Goal: Information Seeking & Learning: Compare options

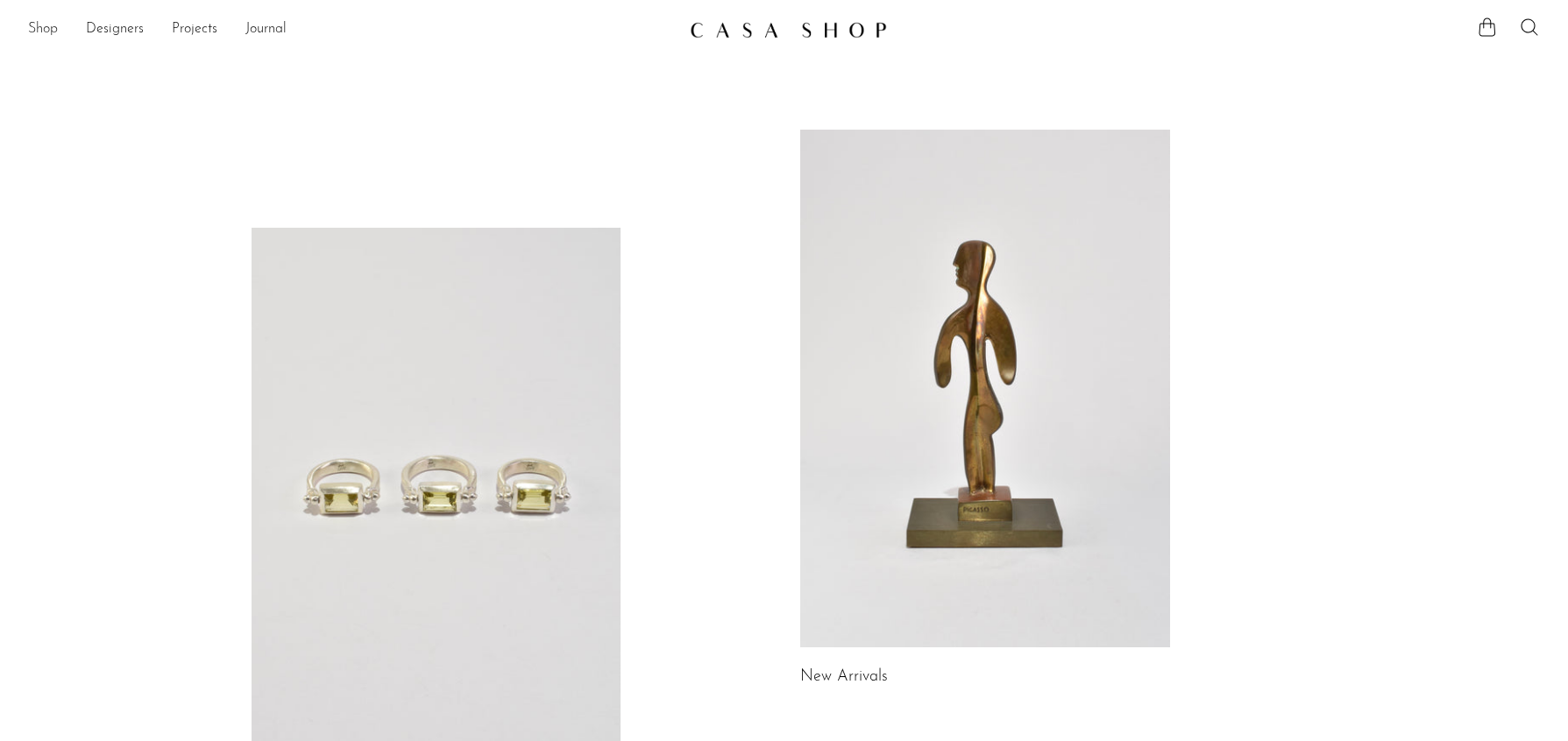
click at [46, 26] on link "Shop" at bounding box center [42, 30] width 30 height 23
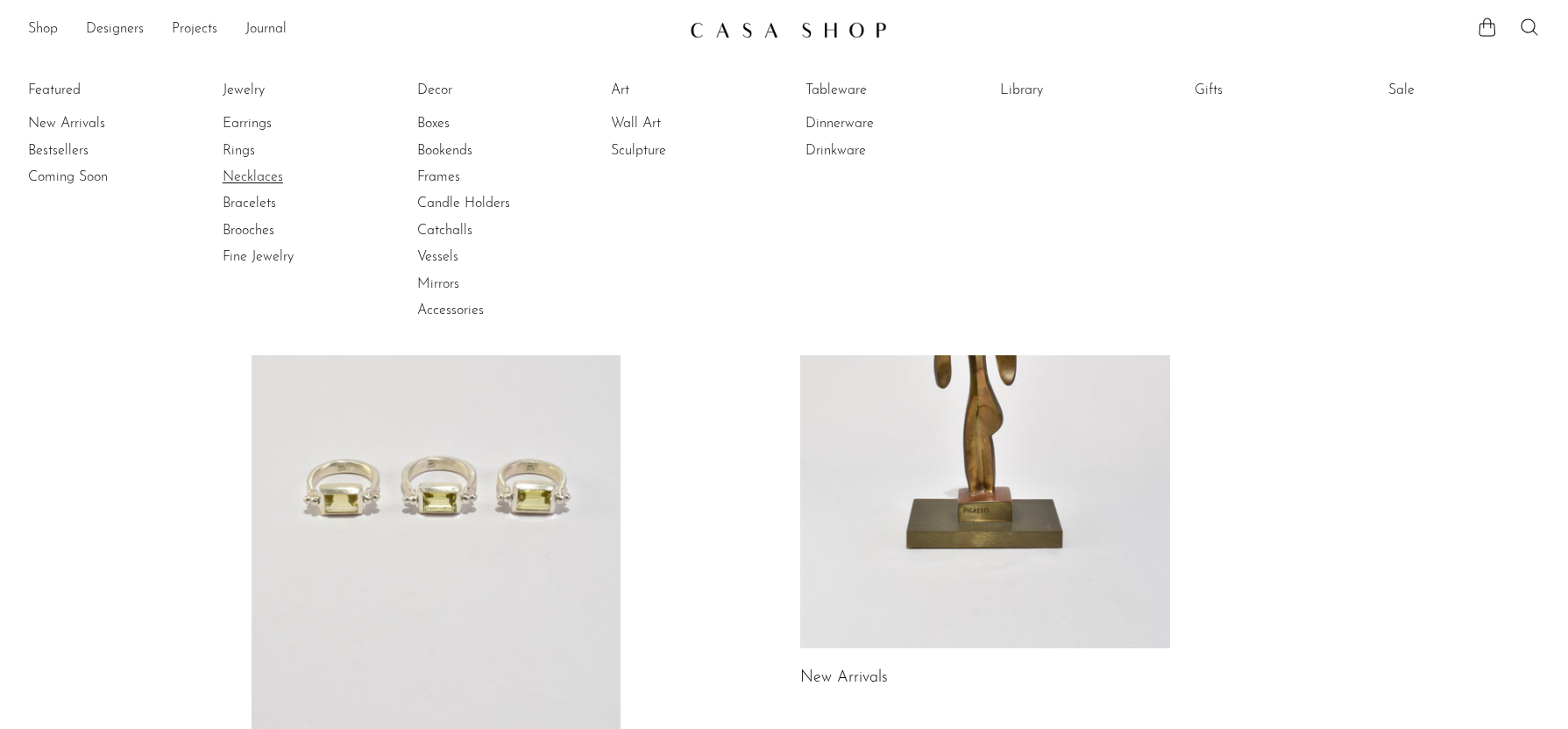
click at [257, 180] on link "Necklaces" at bounding box center [288, 177] width 131 height 19
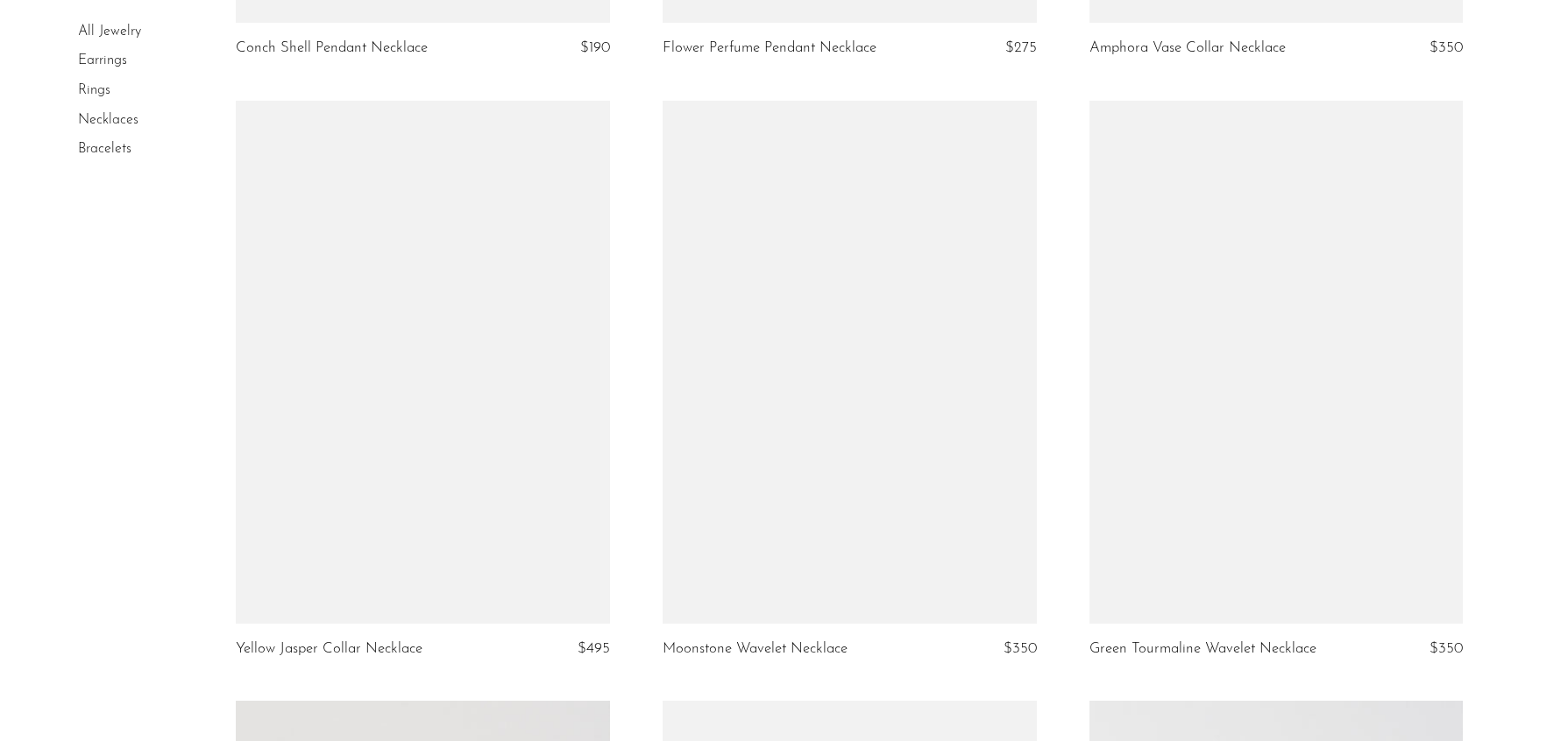
scroll to position [3049, 0]
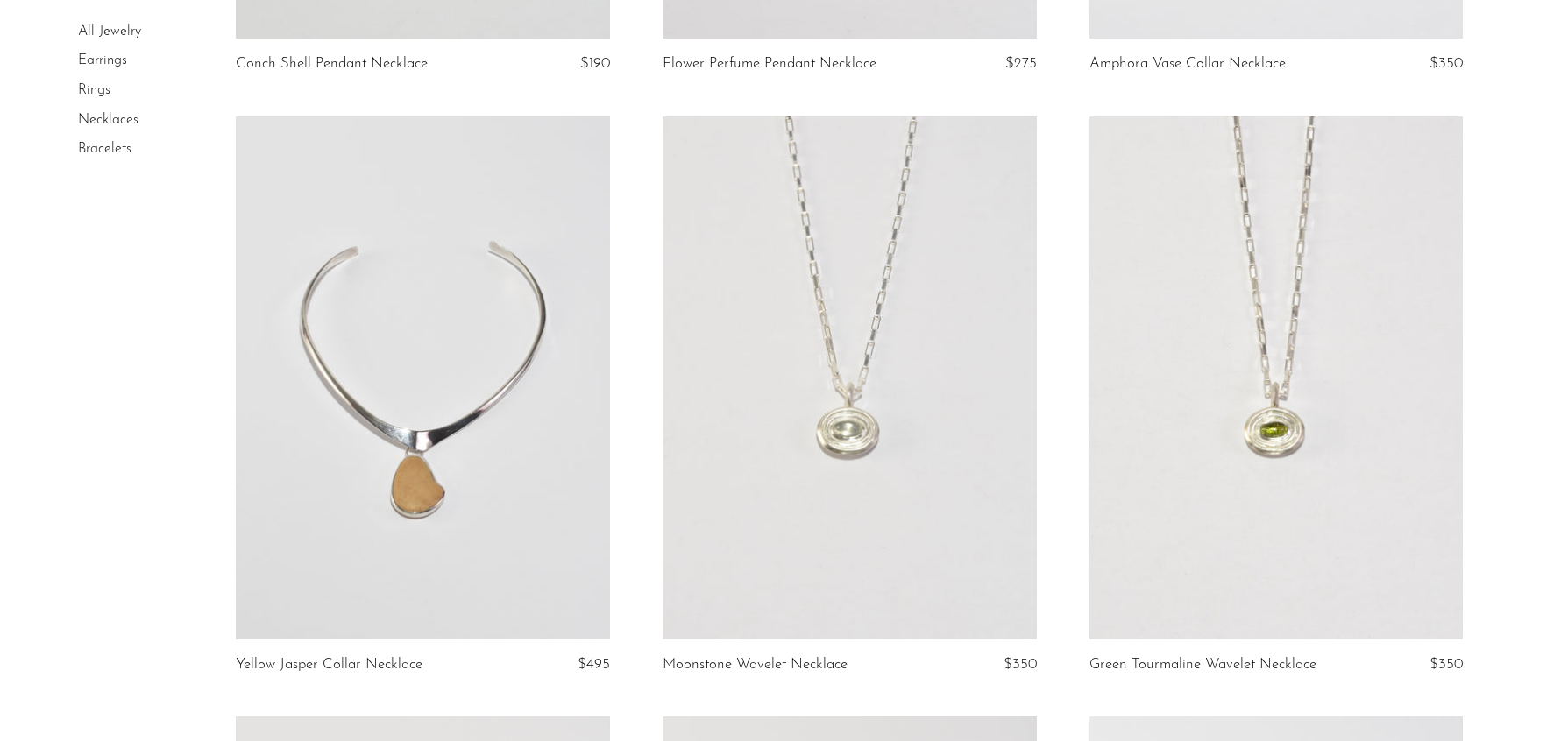
click at [1220, 454] on link at bounding box center [1276, 379] width 374 height 523
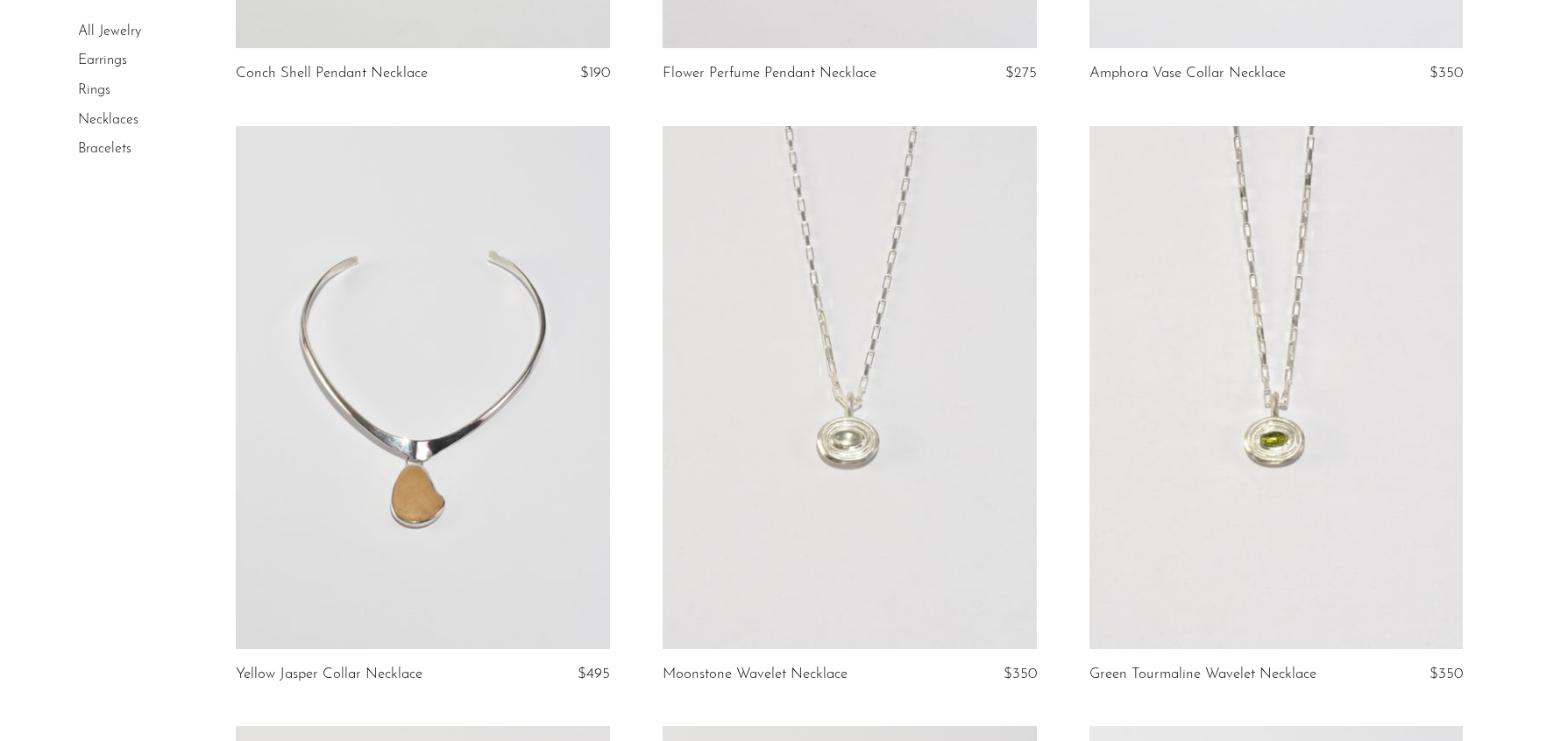
scroll to position [3253, 0]
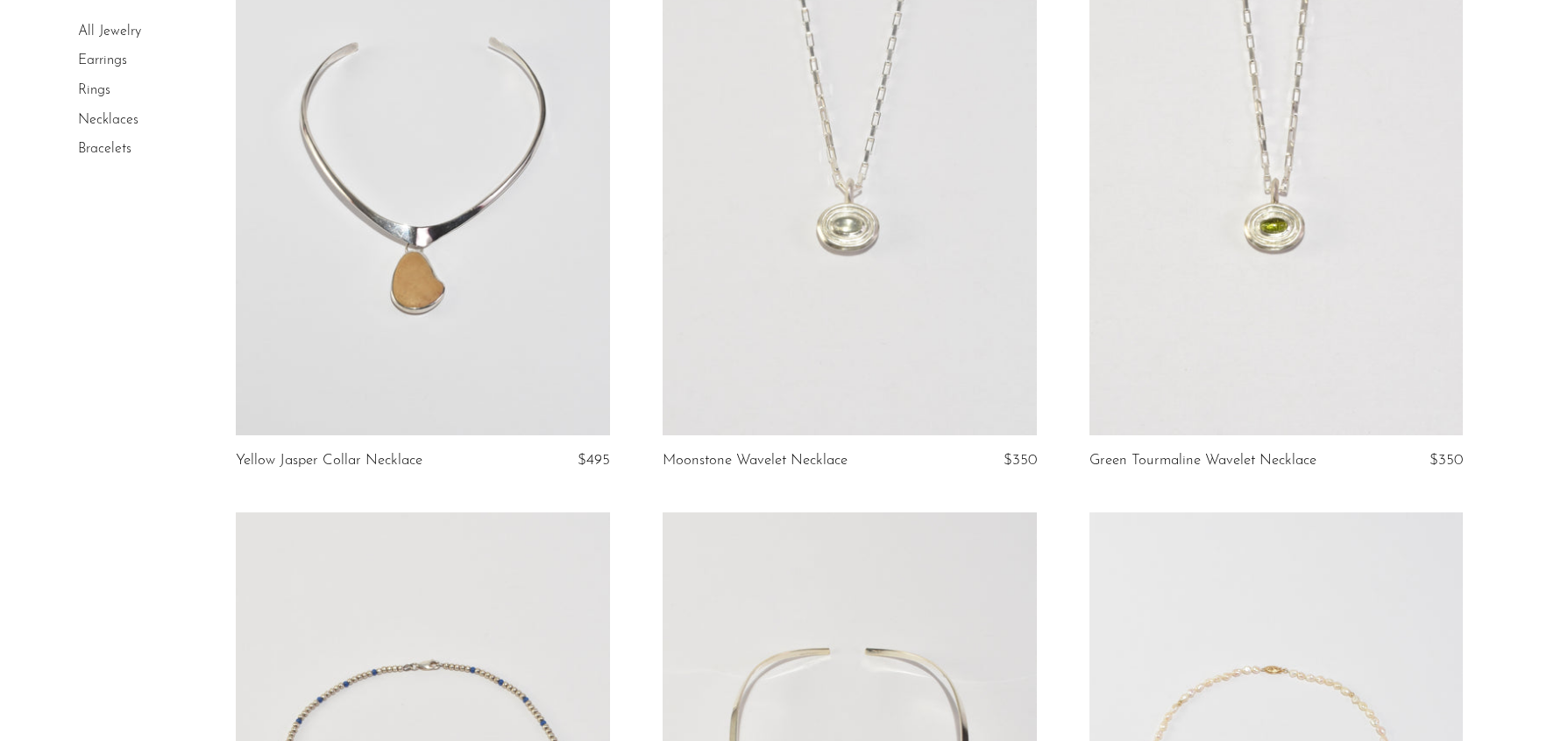
click at [450, 272] on link at bounding box center [423, 174] width 374 height 523
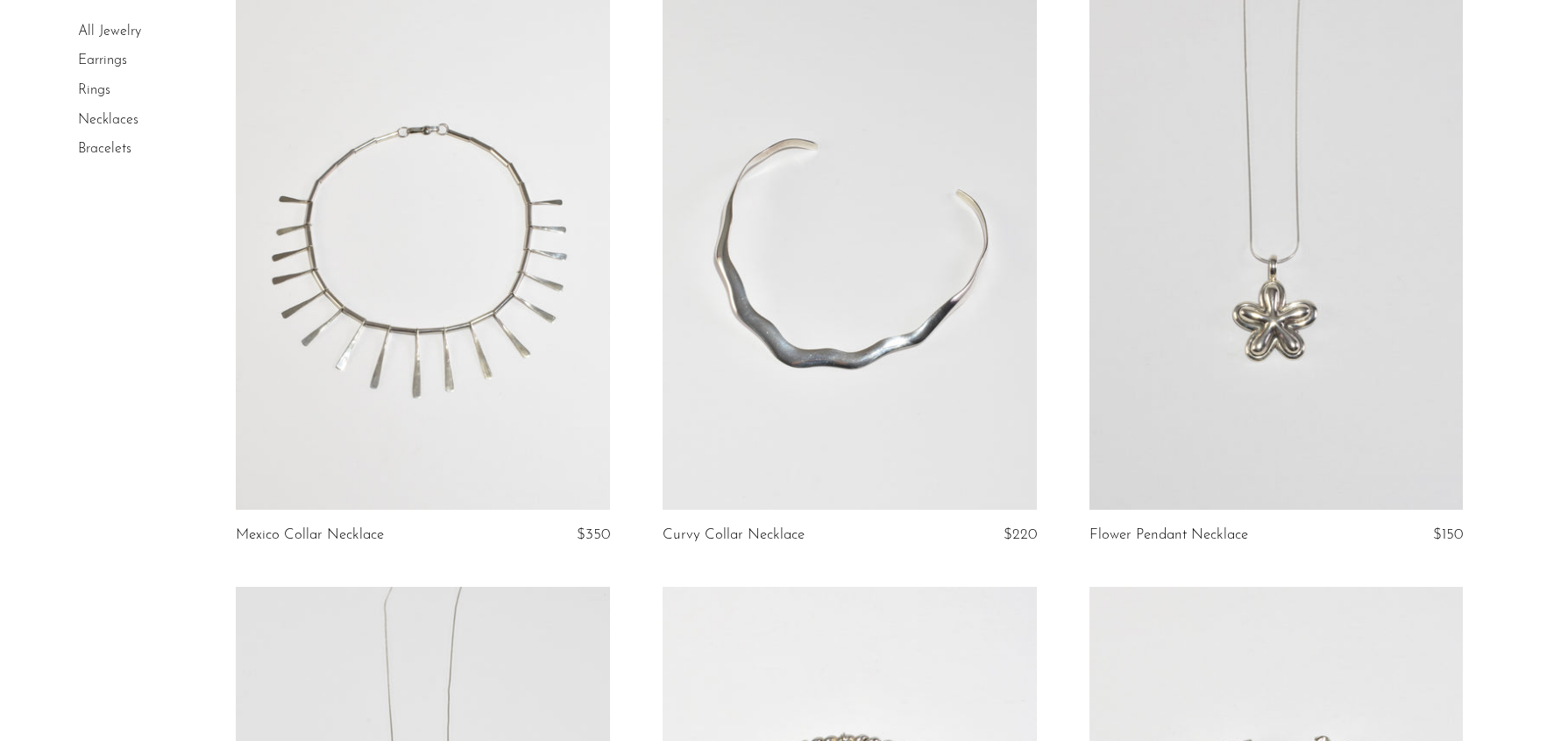
scroll to position [1357, 0]
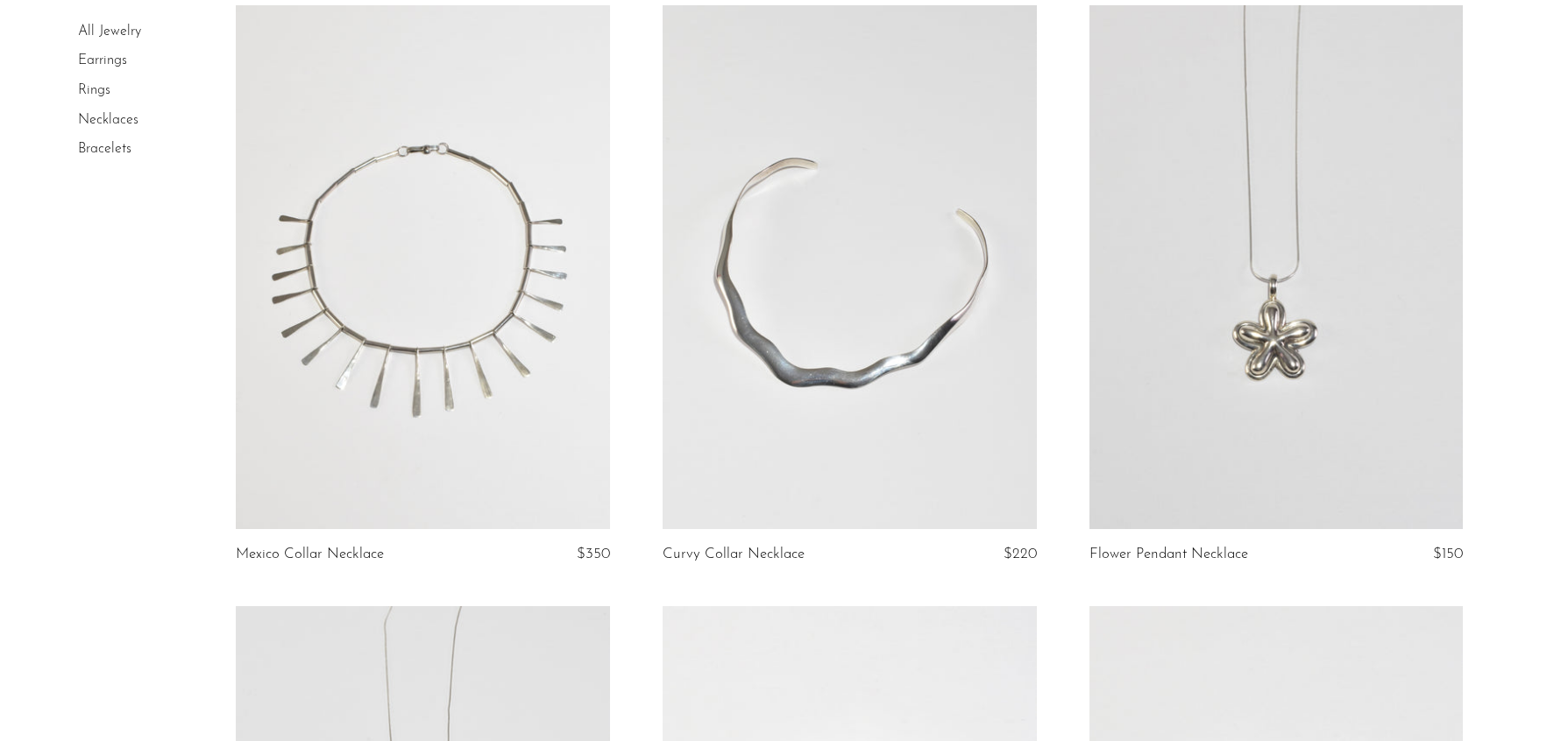
click at [831, 298] on link at bounding box center [850, 266] width 374 height 523
click at [498, 263] on link at bounding box center [423, 266] width 374 height 523
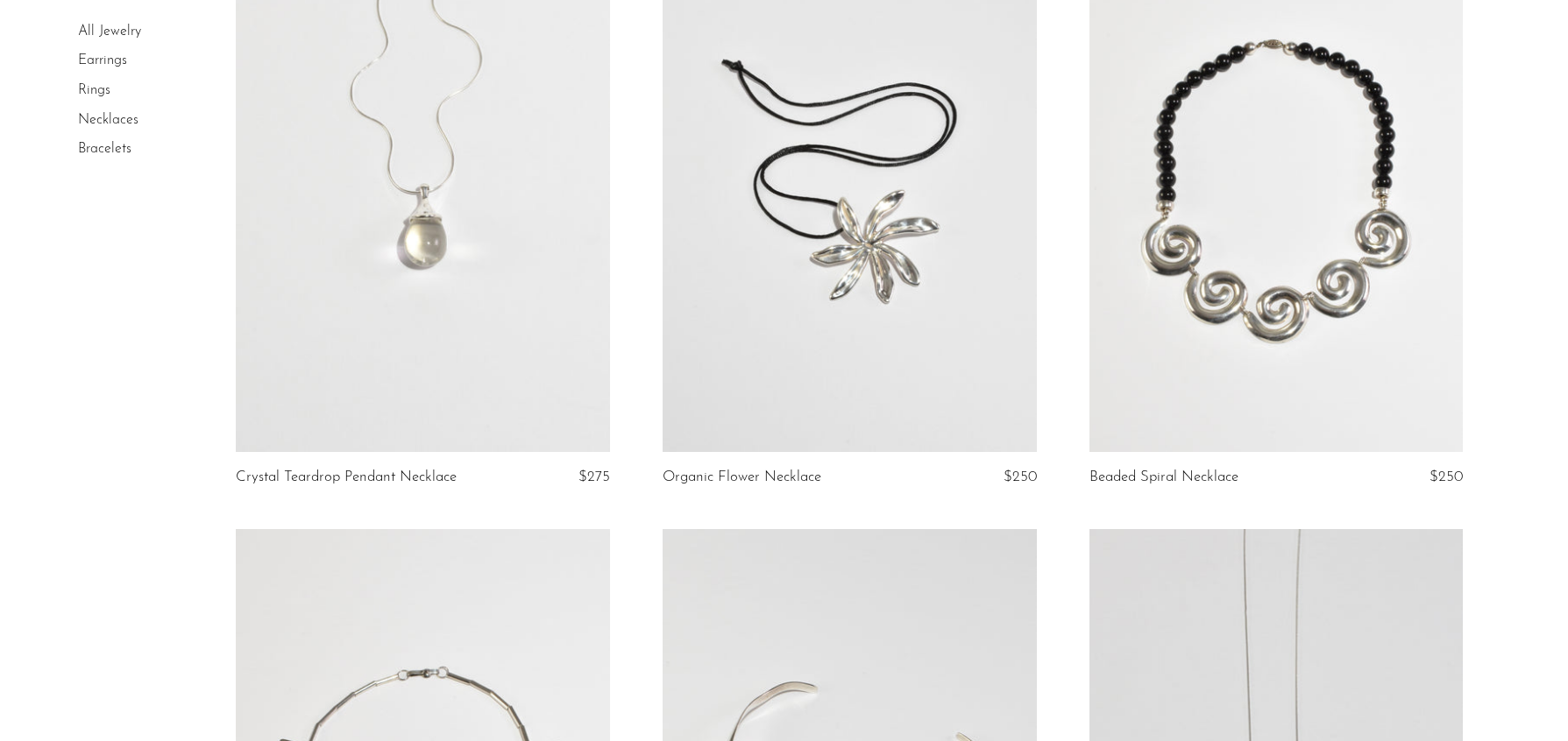
scroll to position [760, 0]
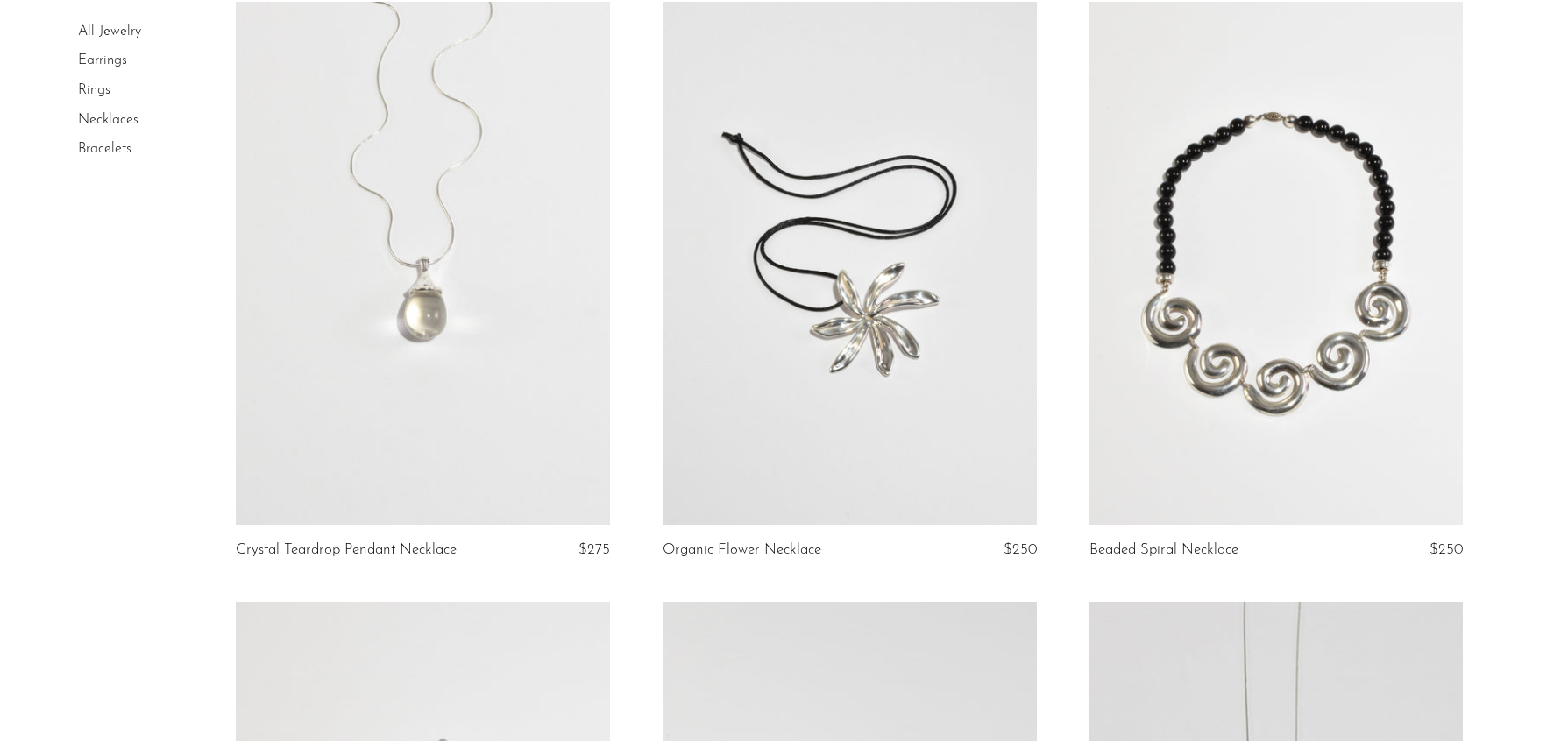
click at [1229, 314] on link at bounding box center [1276, 264] width 374 height 523
click at [853, 325] on link at bounding box center [850, 264] width 374 height 523
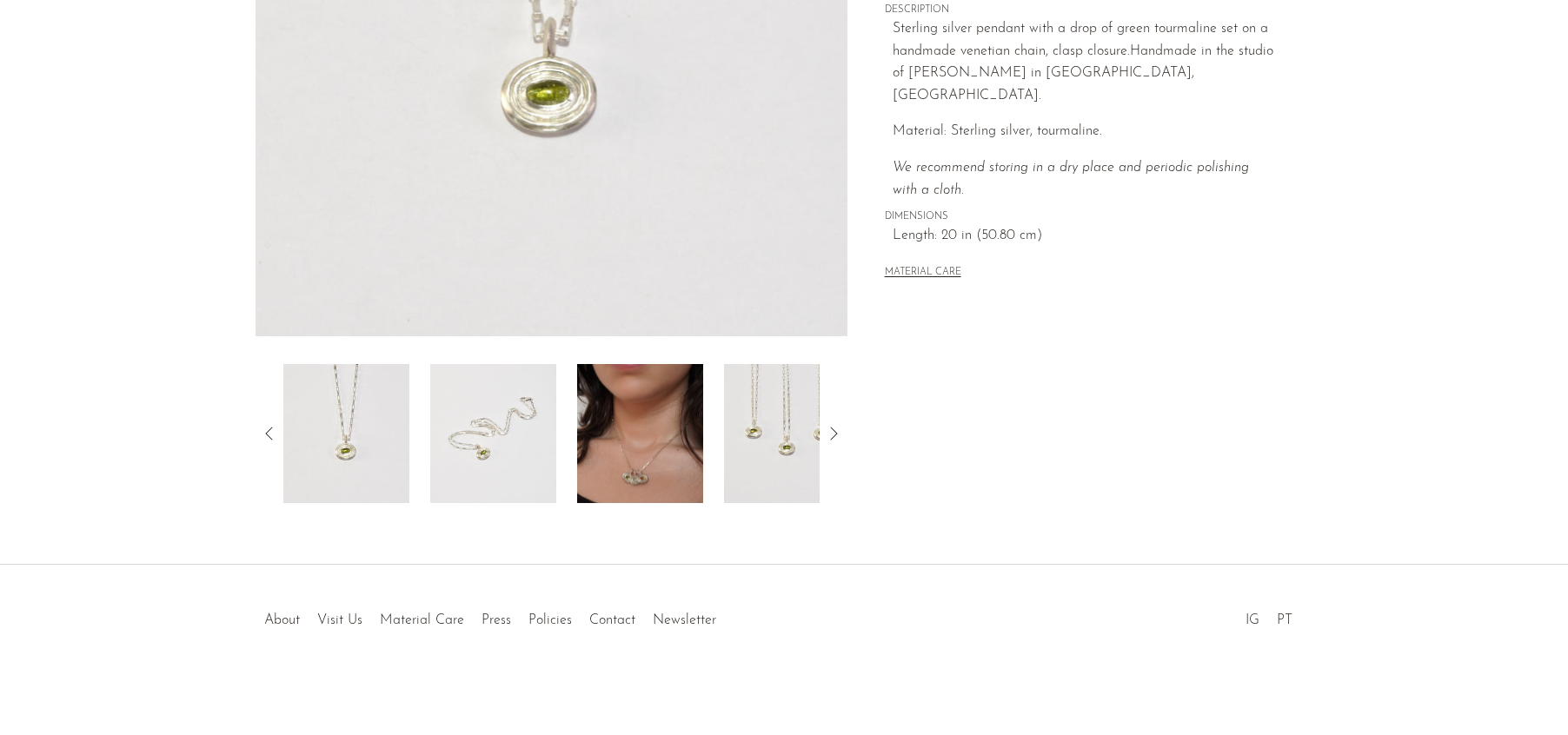
scroll to position [397, 0]
click at [610, 435] on img at bounding box center [640, 433] width 126 height 139
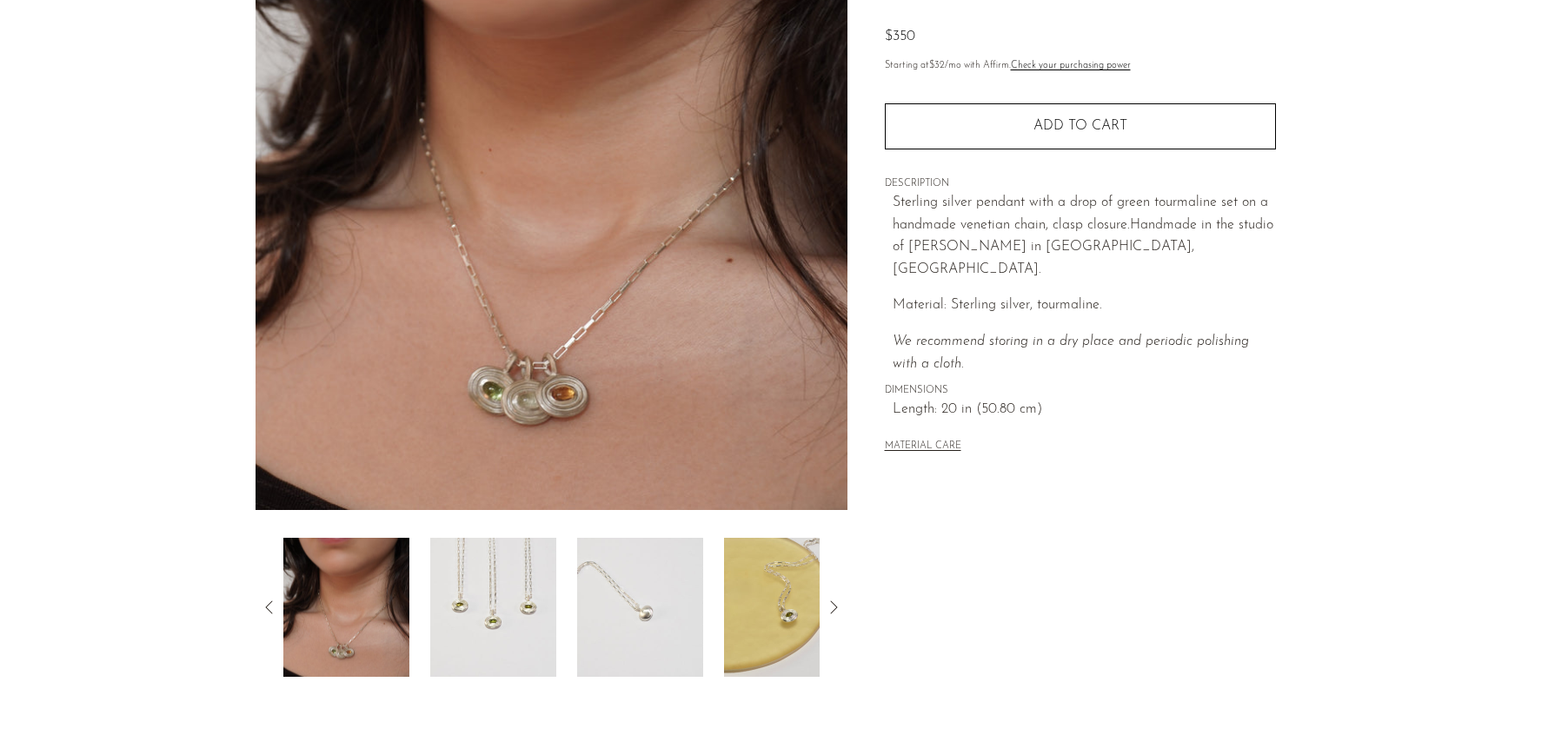
scroll to position [0, 0]
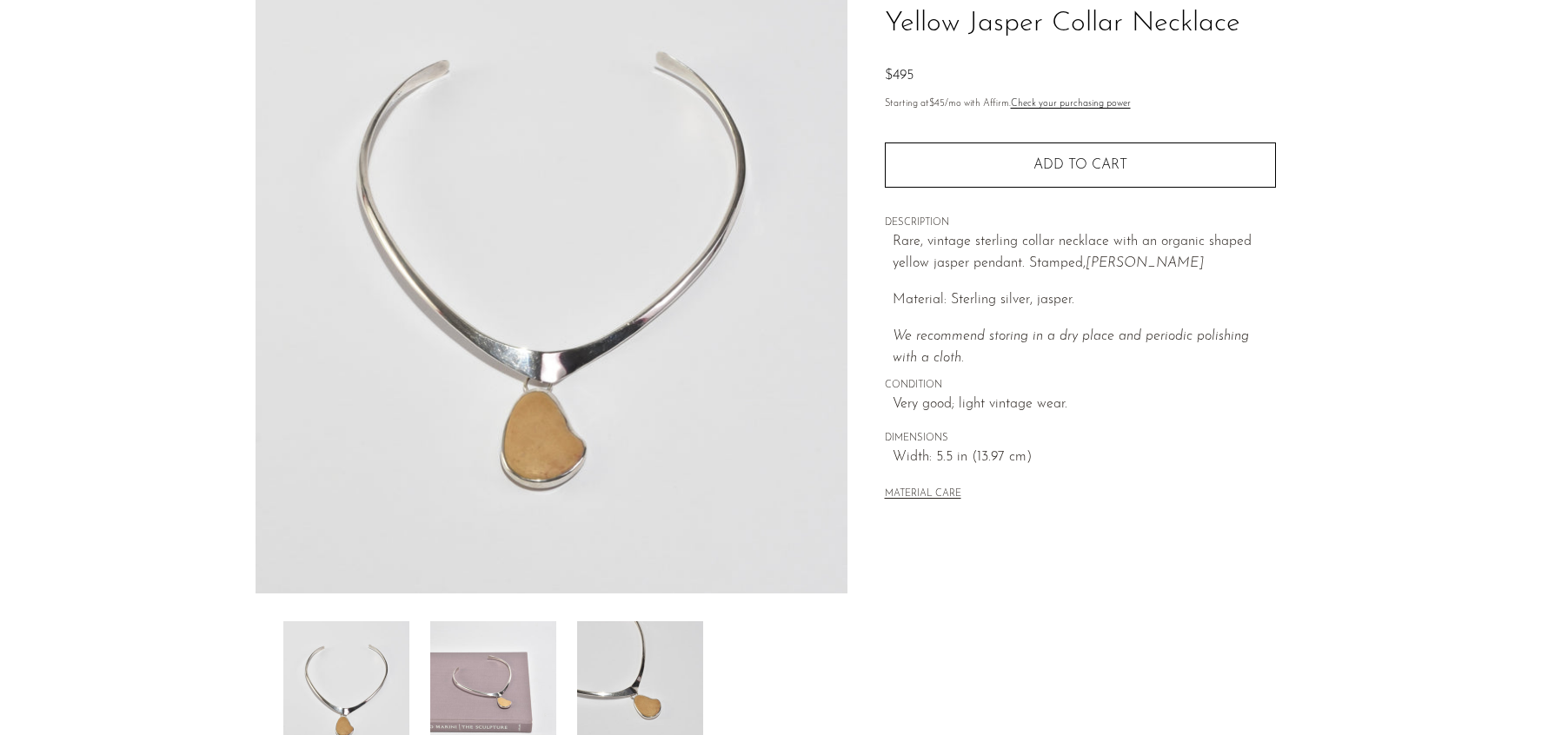
scroll to position [397, 0]
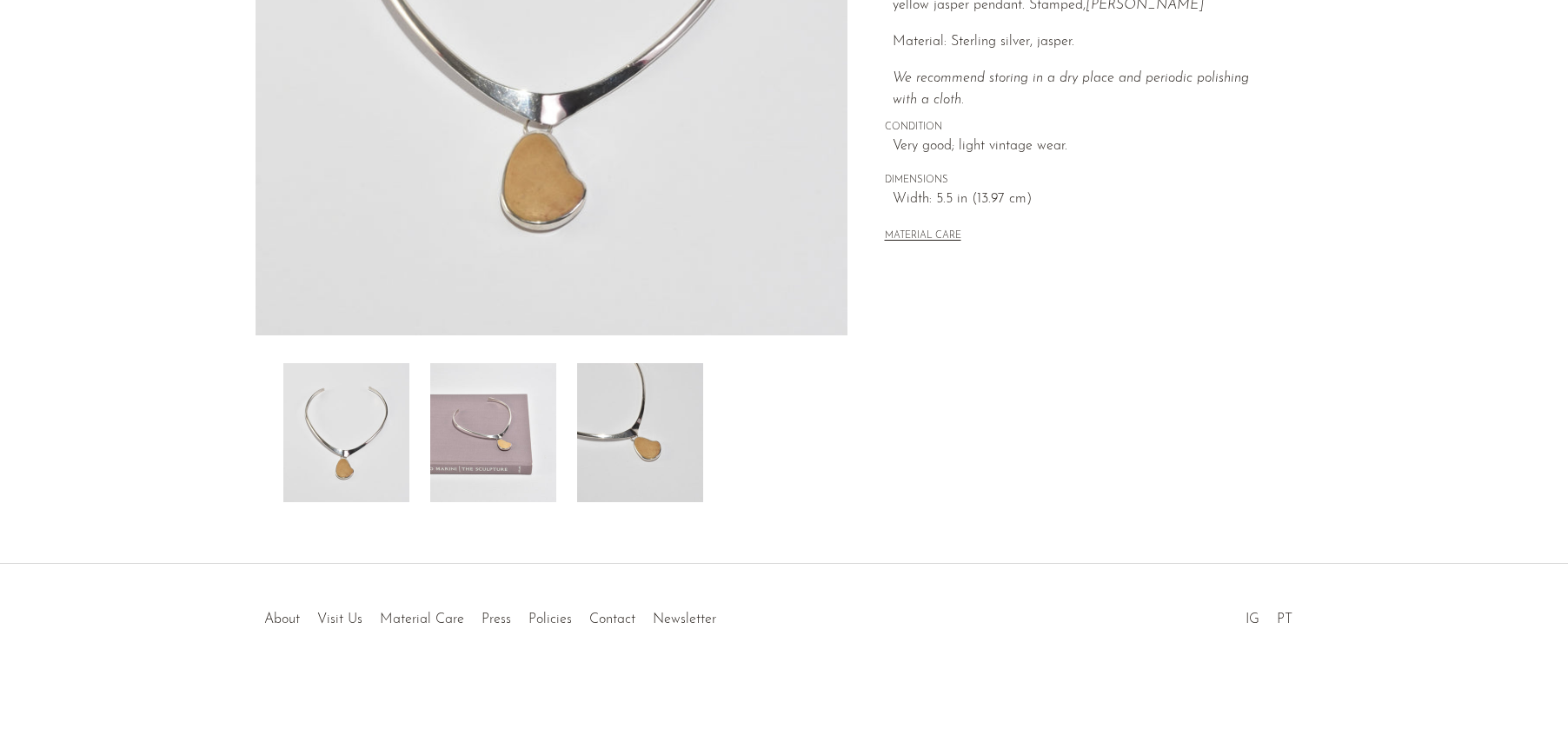
click at [652, 414] on img at bounding box center [640, 433] width 126 height 139
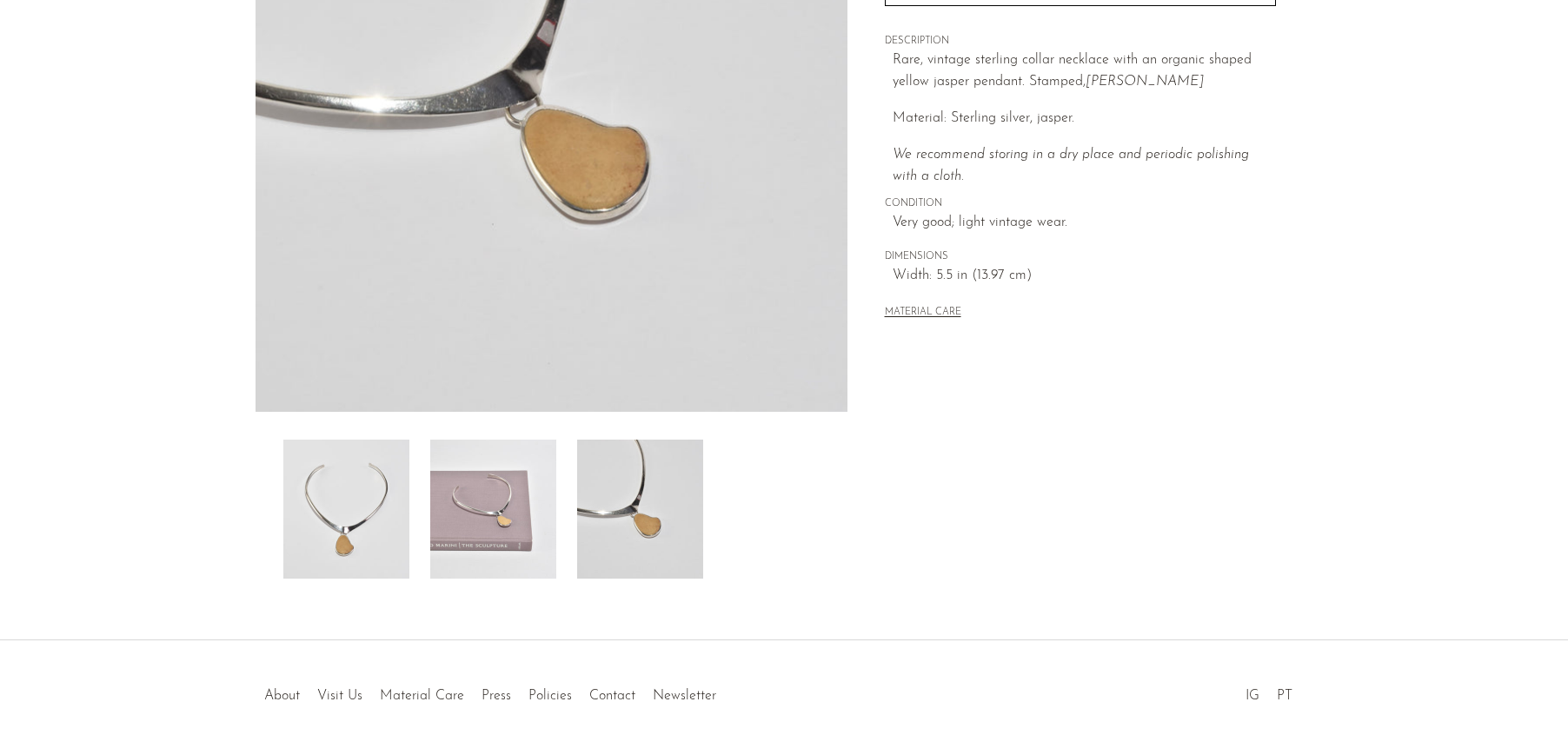
scroll to position [229, 0]
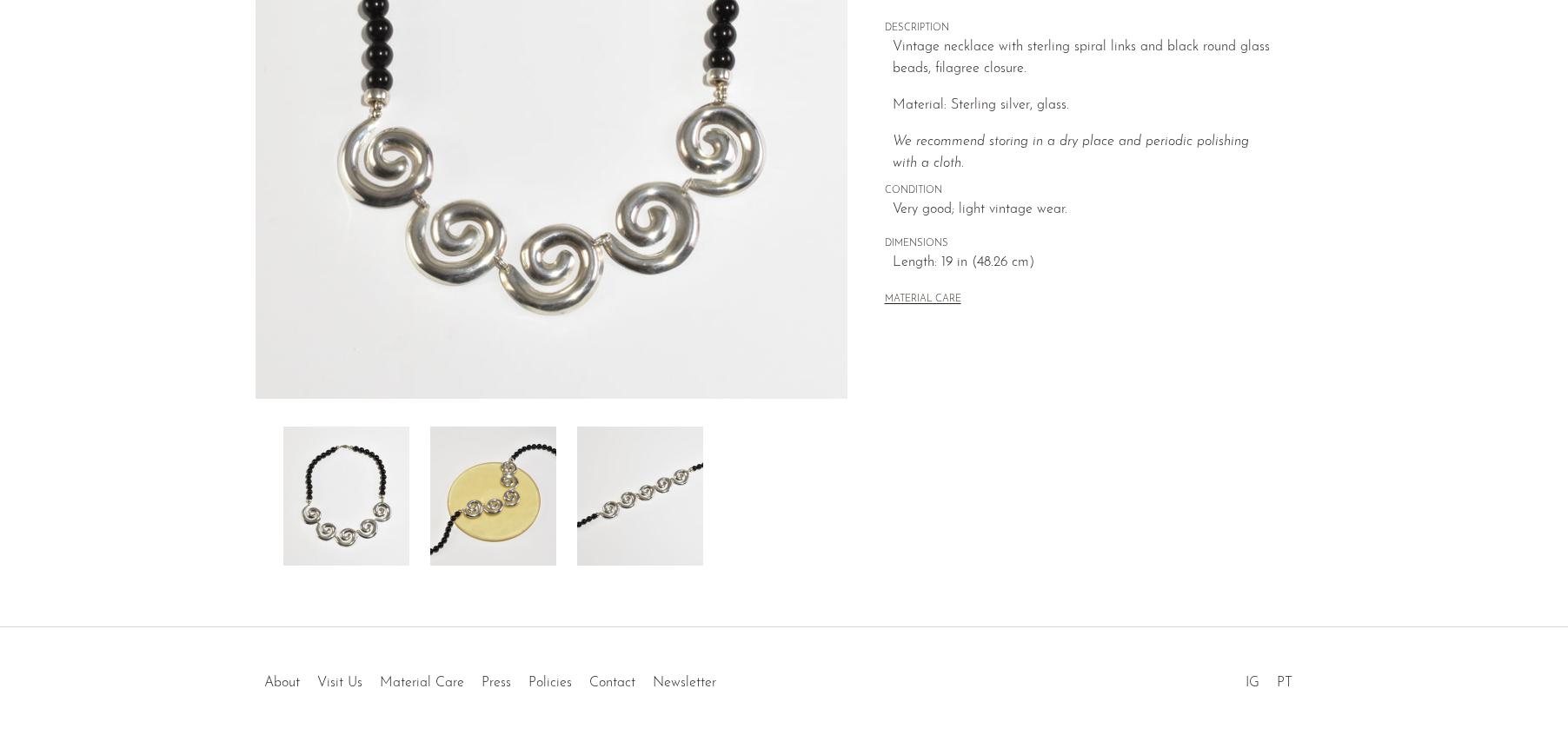
scroll to position [397, 0]
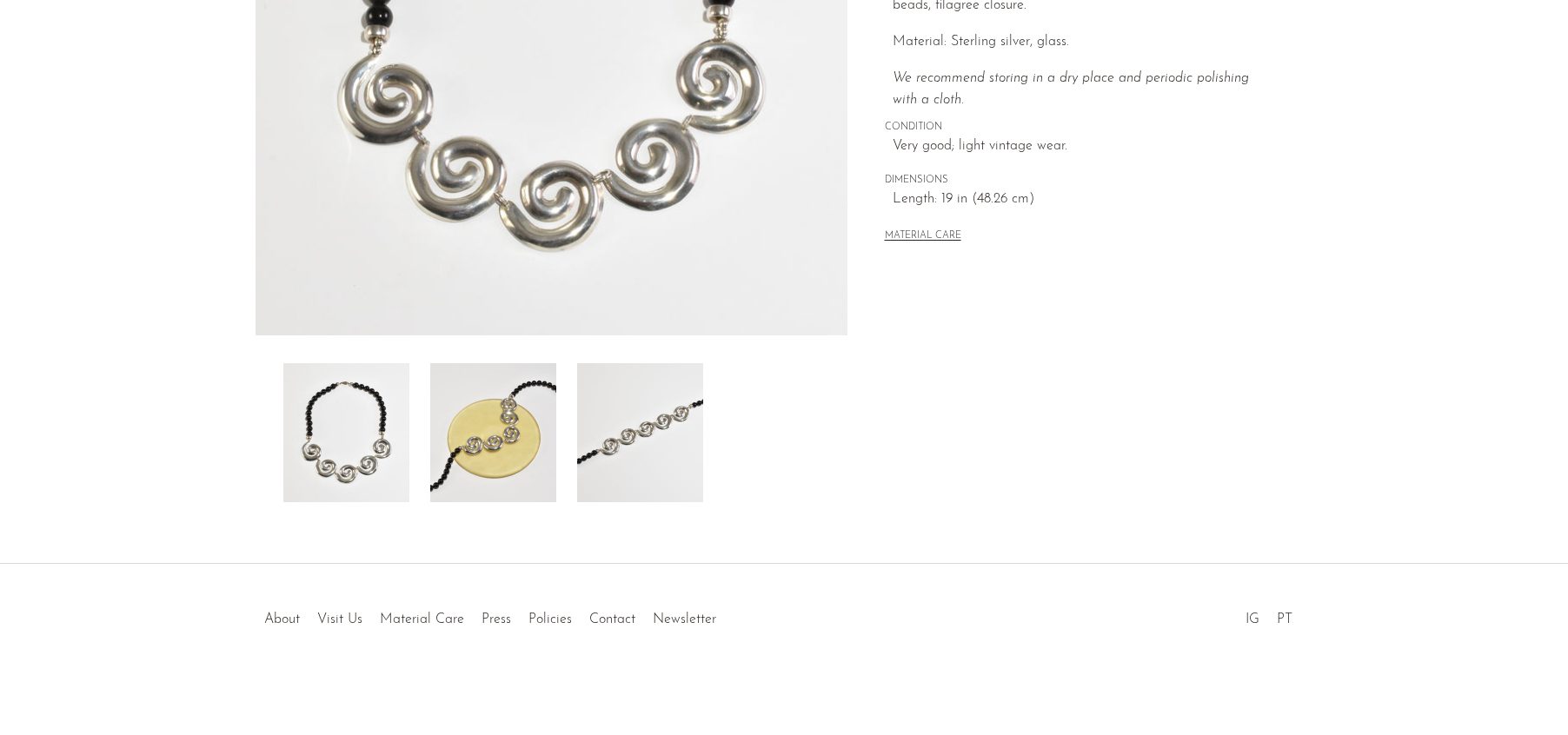
click at [644, 426] on img at bounding box center [640, 433] width 126 height 139
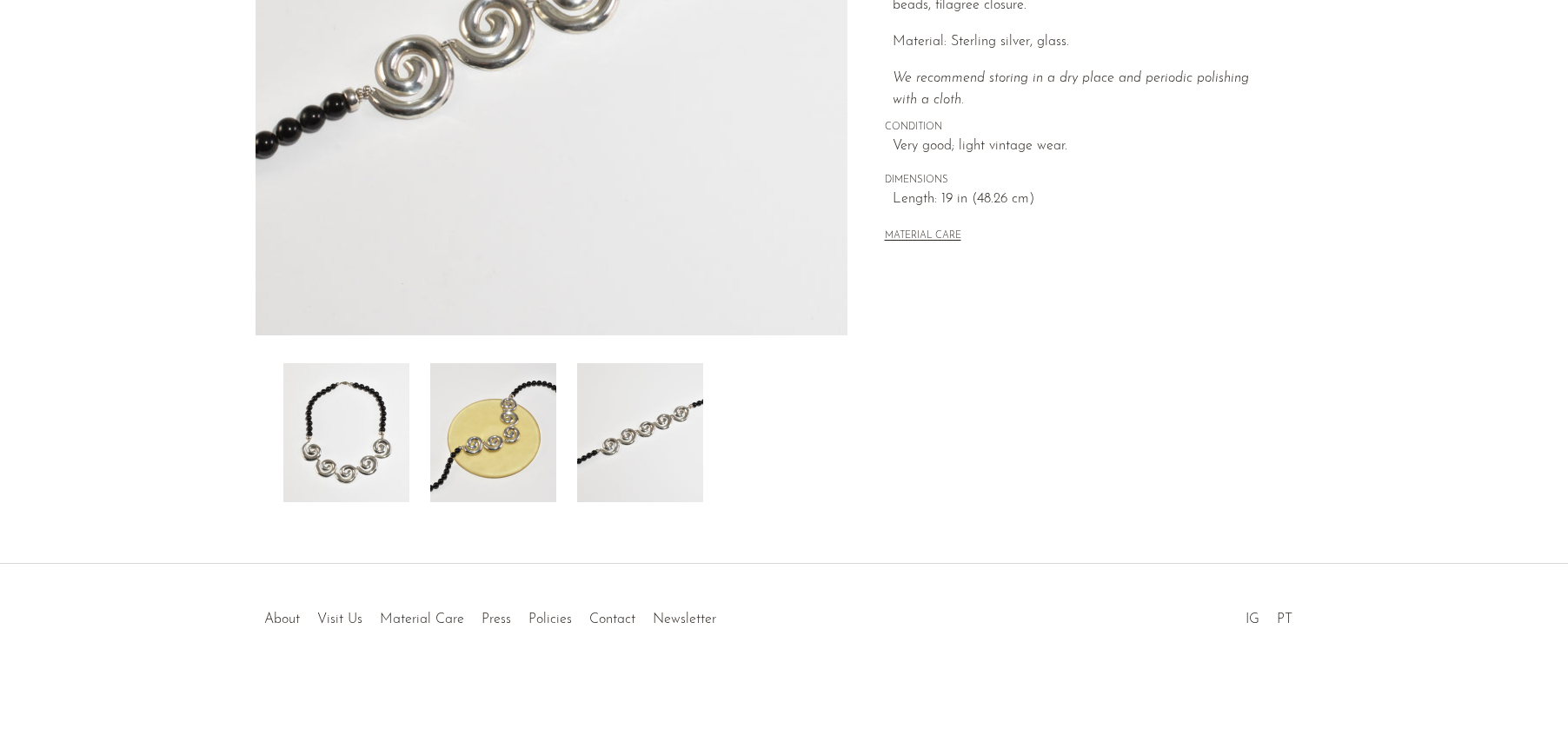
click at [504, 454] on img at bounding box center [493, 433] width 126 height 139
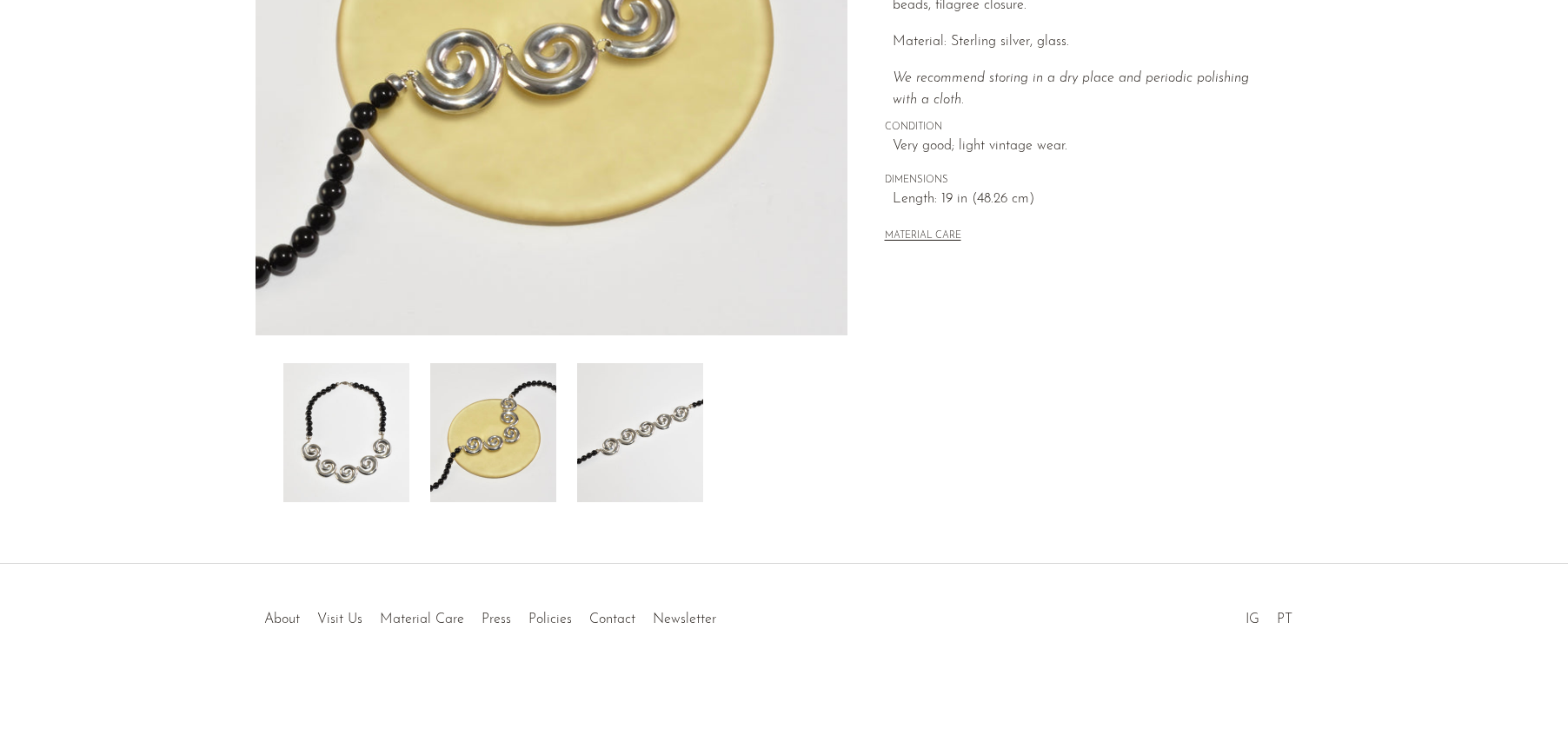
click at [367, 451] on img at bounding box center [346, 433] width 126 height 139
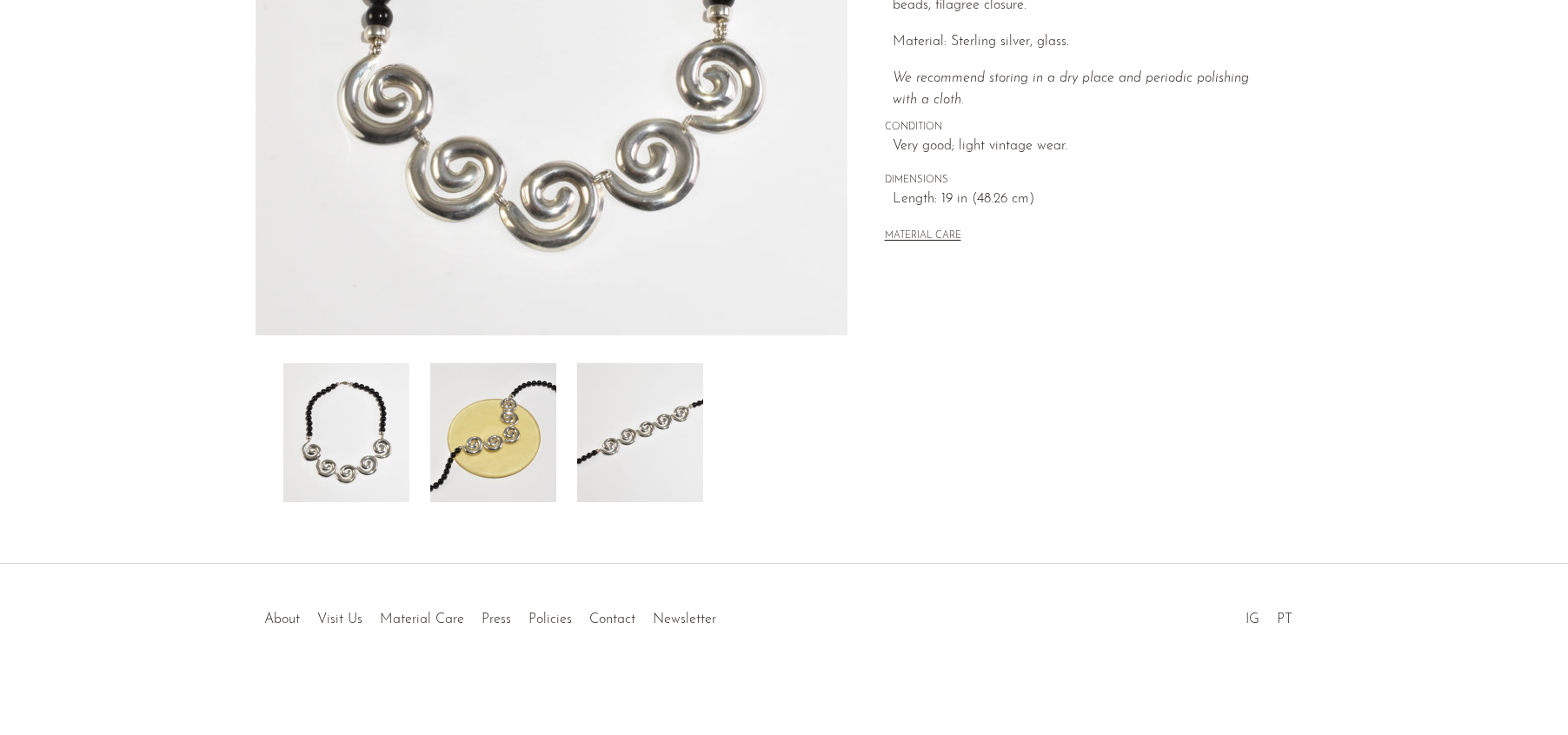
scroll to position [0, 0]
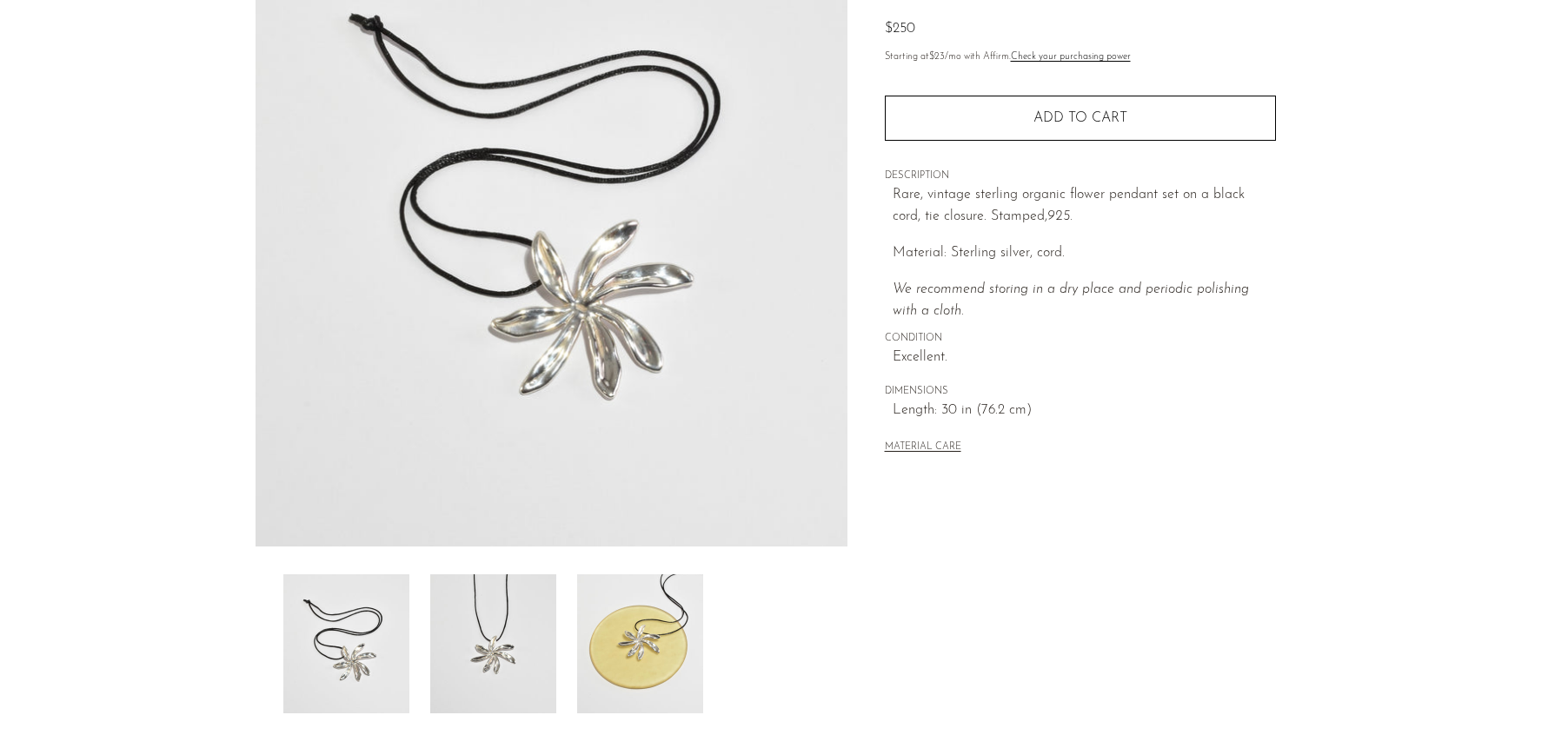
scroll to position [369, 0]
